Goal: Transaction & Acquisition: Purchase product/service

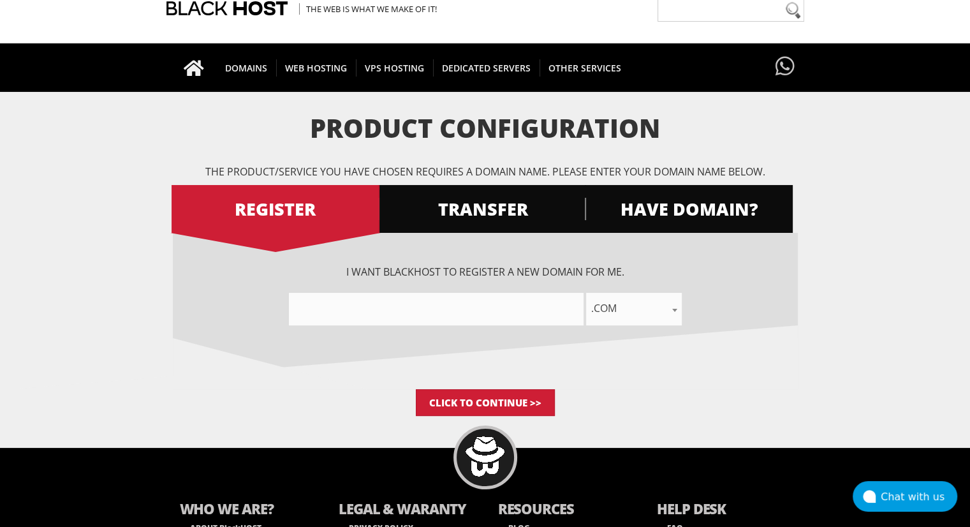
click at [517, 317] on input"] "text" at bounding box center [436, 309] width 295 height 33
click at [483, 291] on div "I want BlackHOST to register a new domain for me. .com .net .org .us .info .biz…" at bounding box center [485, 295] width 625 height 61
click at [474, 313] on input"] "text" at bounding box center [436, 309] width 295 height 33
type input"] "norton-services"
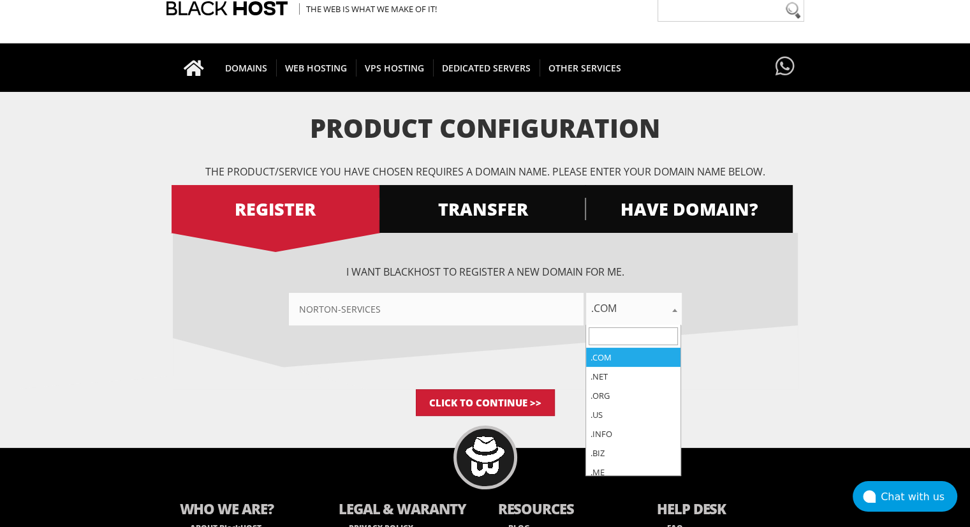
type input "s"
type input "o"
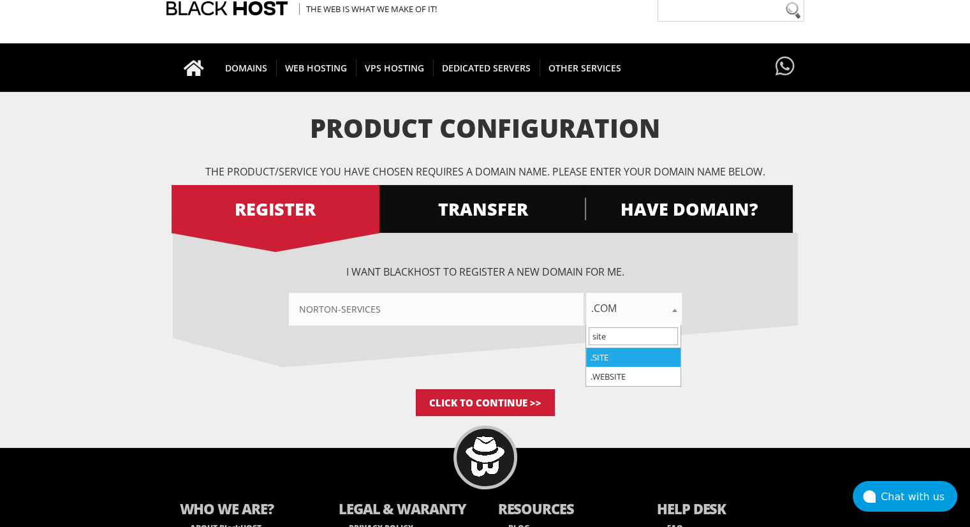
type input "site"
select select ".site"
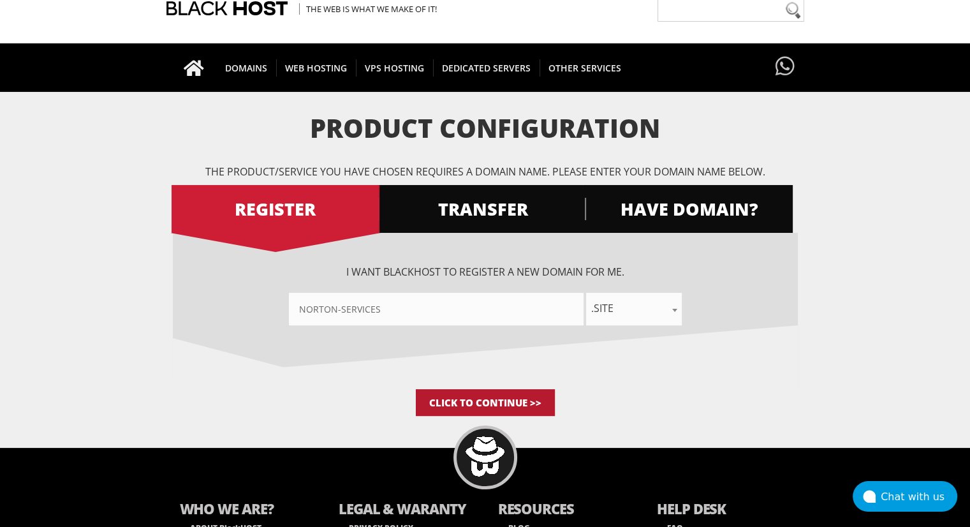
click at [502, 401] on input "Click to Continue >>" at bounding box center [485, 402] width 139 height 27
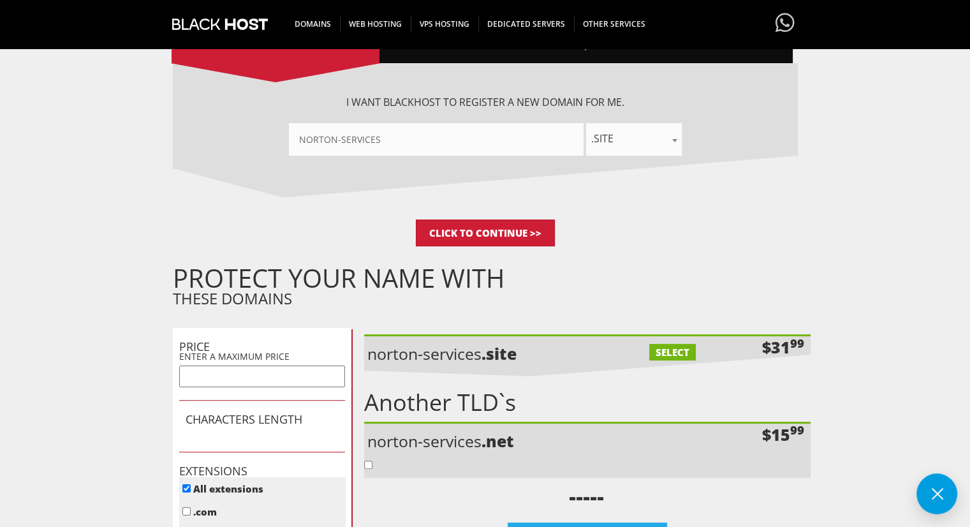
scroll to position [221, 0]
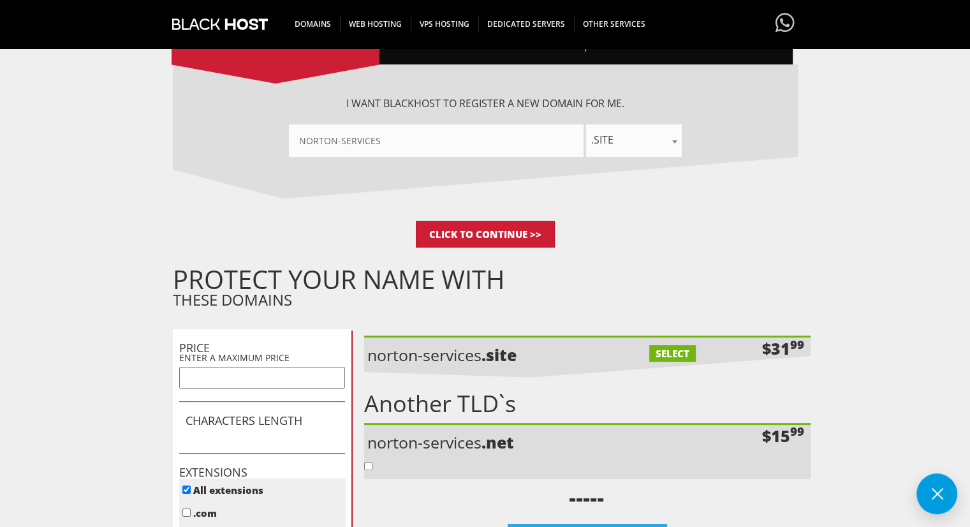
click at [589, 159] on div "I want BlackHOST to register a new domain for me. norton-services .com .net .or…" at bounding box center [485, 142] width 625 height 156
click at [627, 149] on span ".site" at bounding box center [634, 140] width 96 height 33
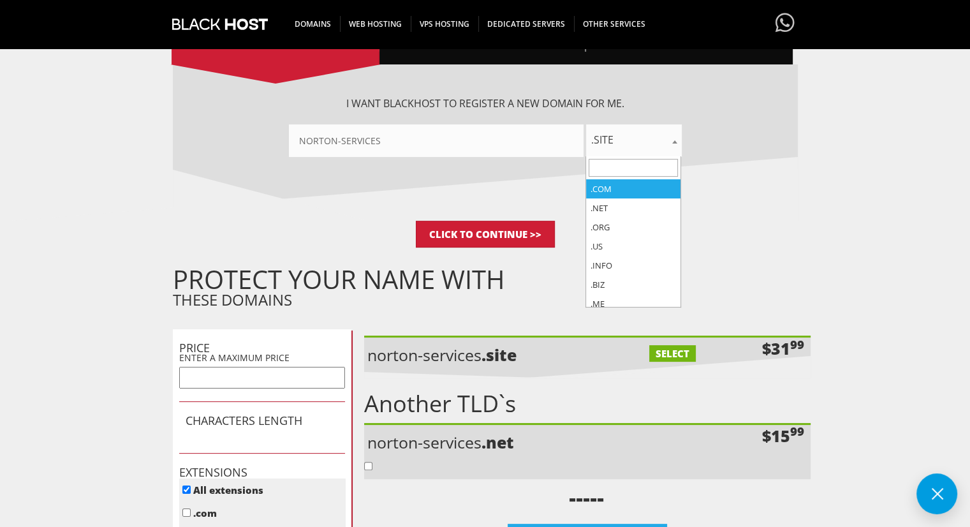
select select ".com"
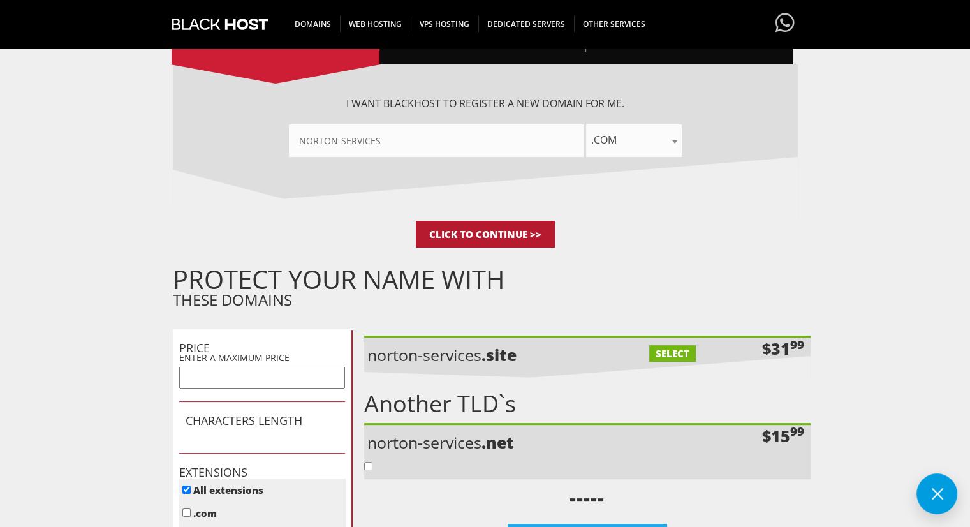
click at [509, 228] on input "Click to Continue >>" at bounding box center [485, 234] width 139 height 27
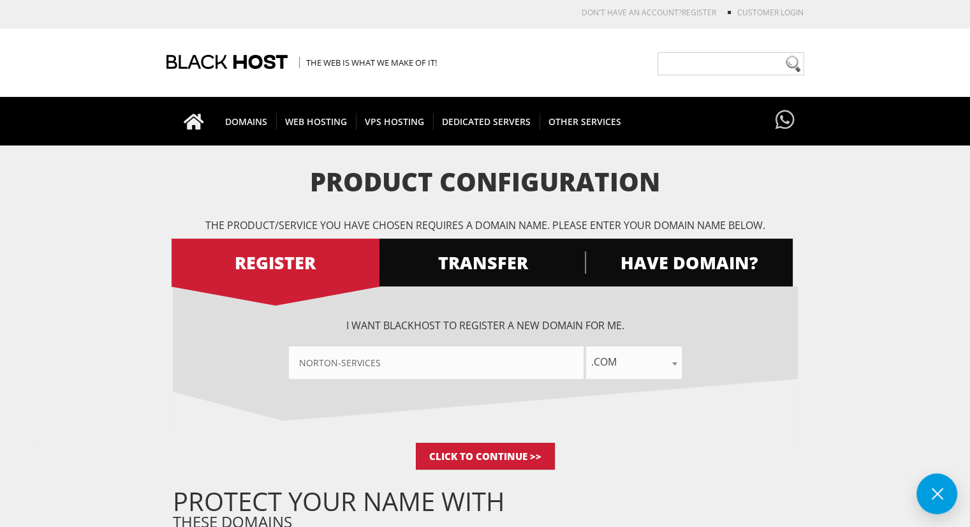
click at [107, 228] on form "Product Configuration The product/service you have chosen requires a domain nam…" at bounding box center [485, 521] width 970 height 707
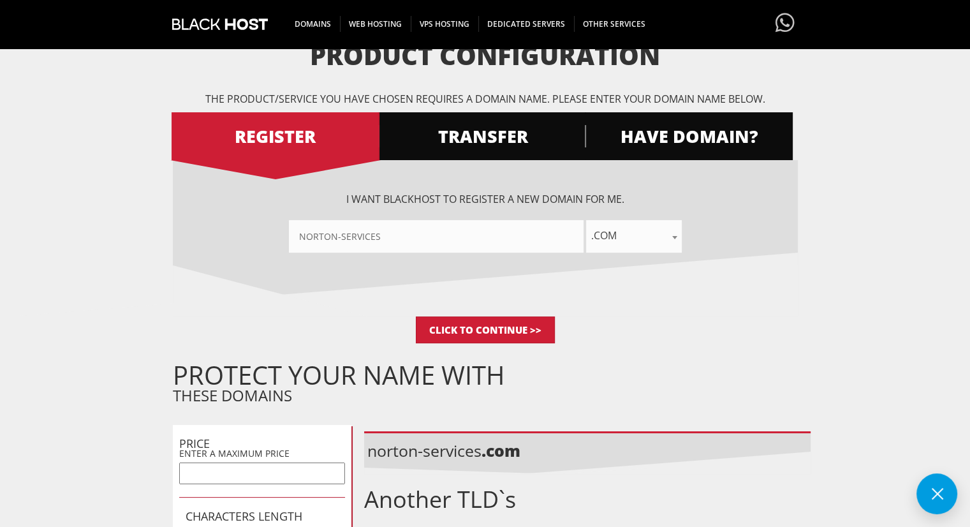
scroll to position [122, 0]
